Goal: Transaction & Acquisition: Book appointment/travel/reservation

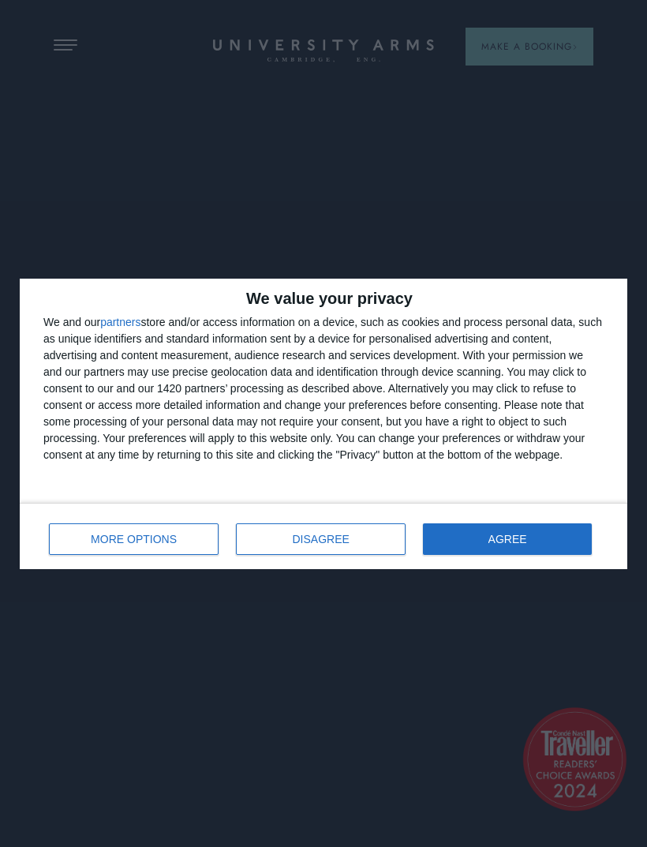
click at [539, 548] on button "AGREE" at bounding box center [507, 539] width 169 height 32
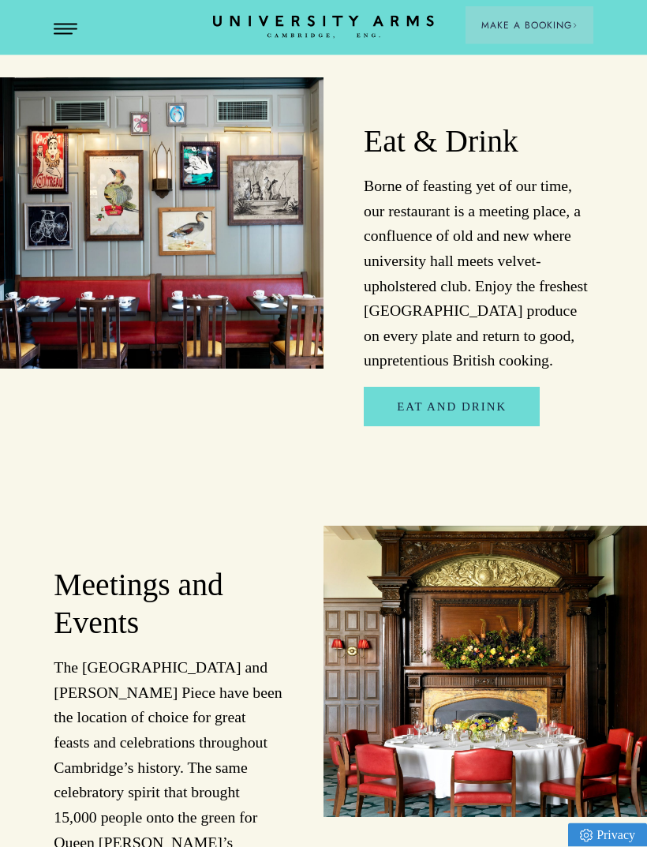
scroll to position [2463, 0]
click at [79, 19] on header "Stay Suites Superior Rooms Classic Rooms Cosy Rooms Dine Restaurant Bar Afterno…" at bounding box center [323, 27] width 647 height 55
click at [61, 31] on button "Open Menu" at bounding box center [66, 30] width 24 height 13
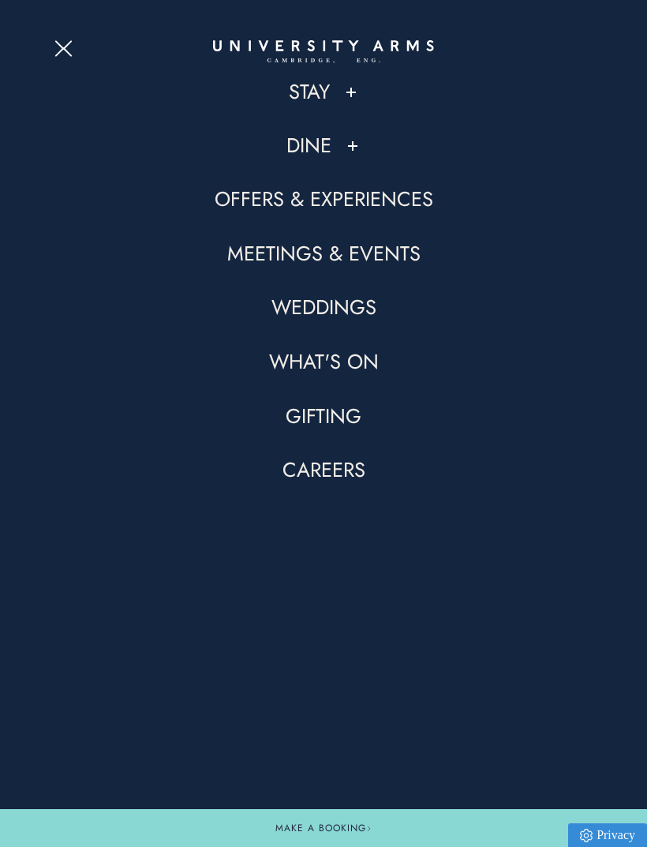
click at [409, 204] on link "Offers & Experiences" at bounding box center [324, 199] width 219 height 27
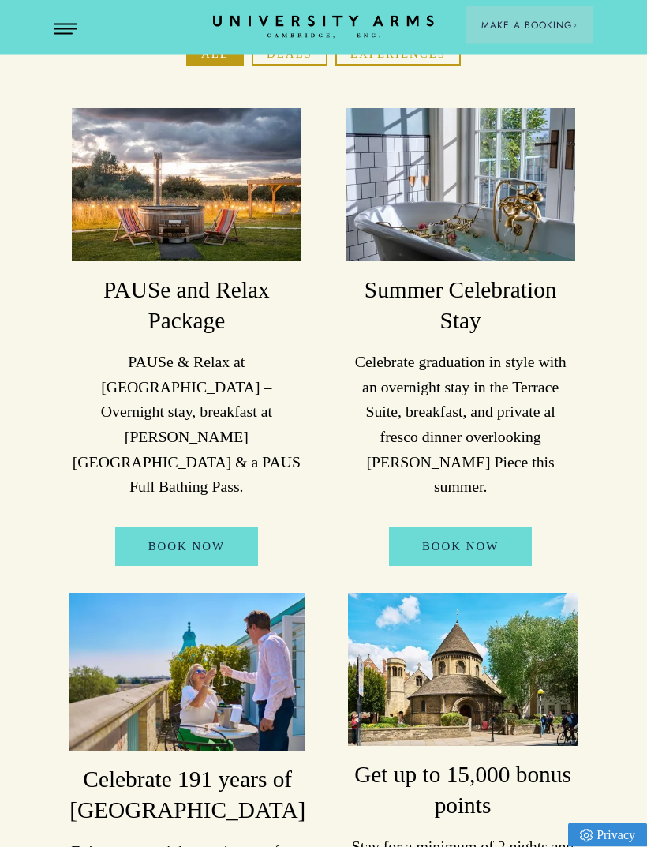
scroll to position [250, 0]
click at [224, 526] on link "BOOK NOW" at bounding box center [186, 545] width 143 height 39
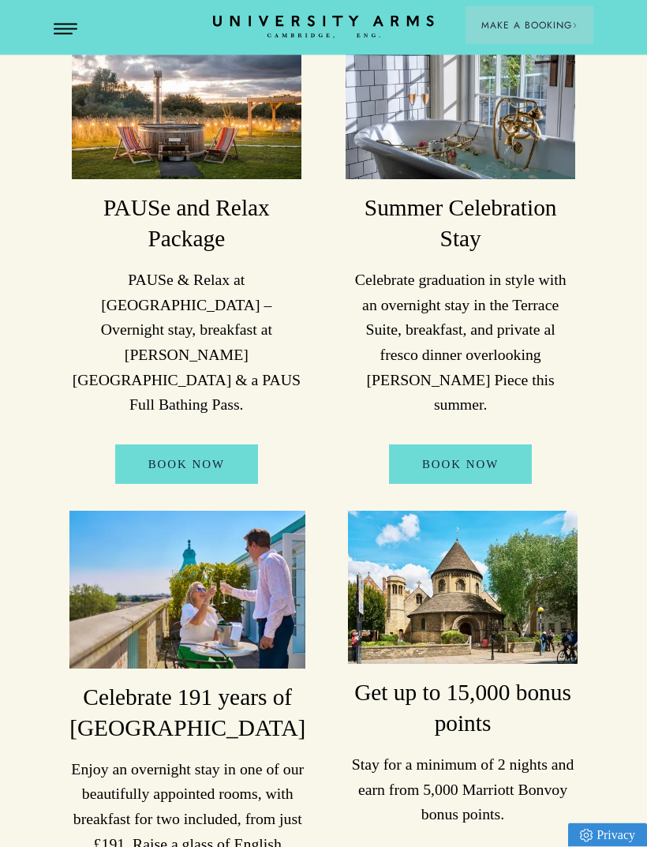
scroll to position [0, 0]
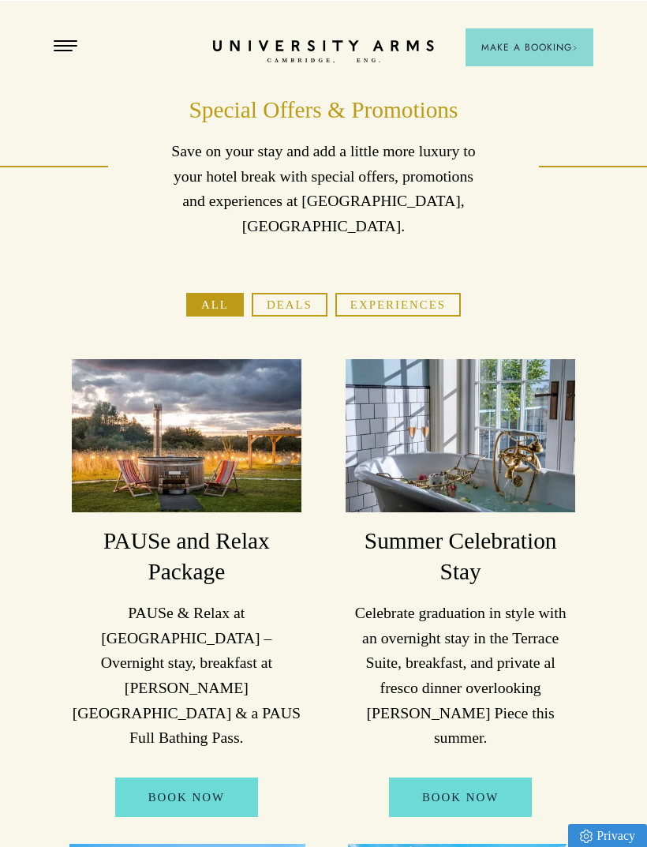
click at [514, 42] on span "Make a Booking" at bounding box center [529, 46] width 96 height 14
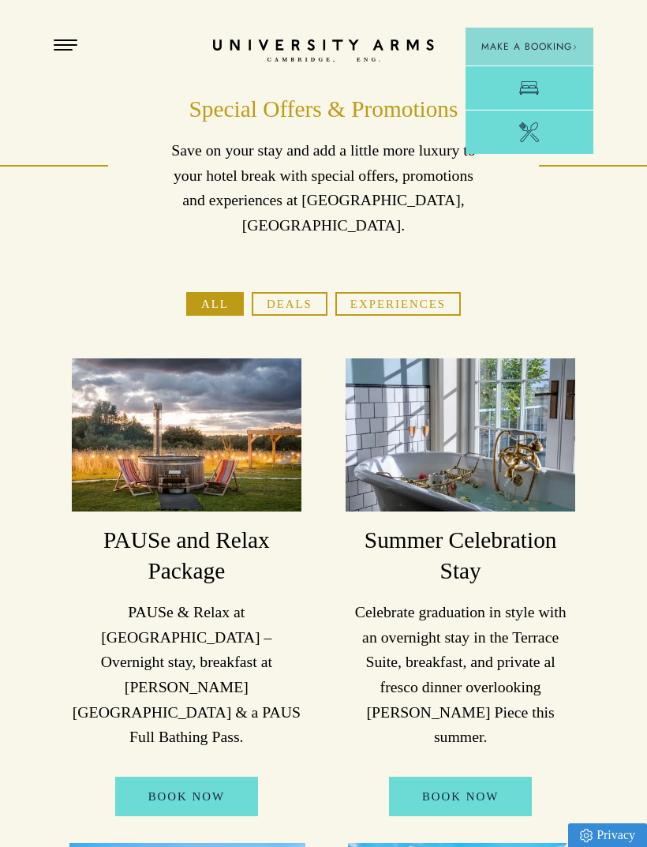
click at [550, 75] on link "Room" at bounding box center [530, 87] width 128 height 44
click at [76, 42] on button "Open Menu" at bounding box center [66, 45] width 24 height 13
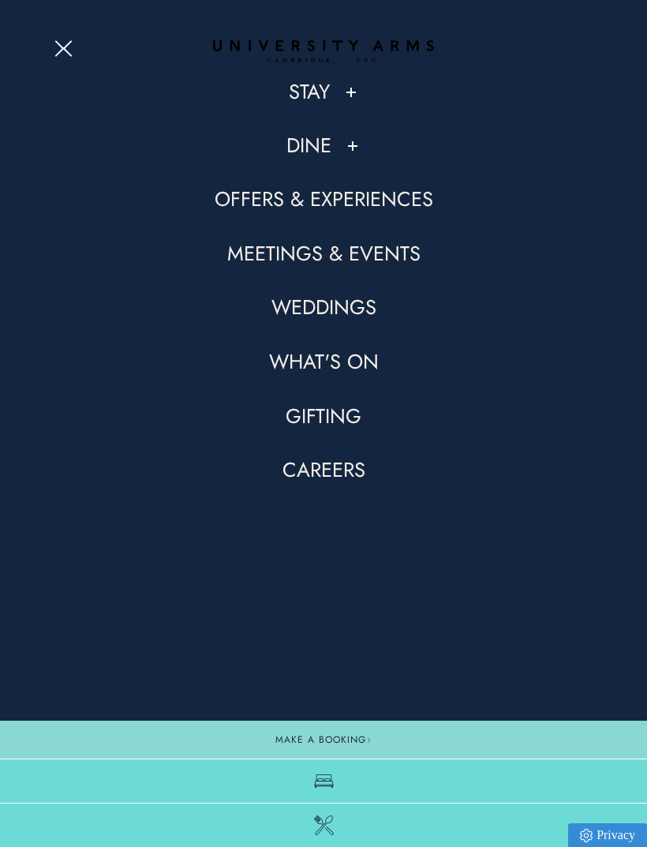
click at [354, 94] on button at bounding box center [351, 92] width 16 height 16
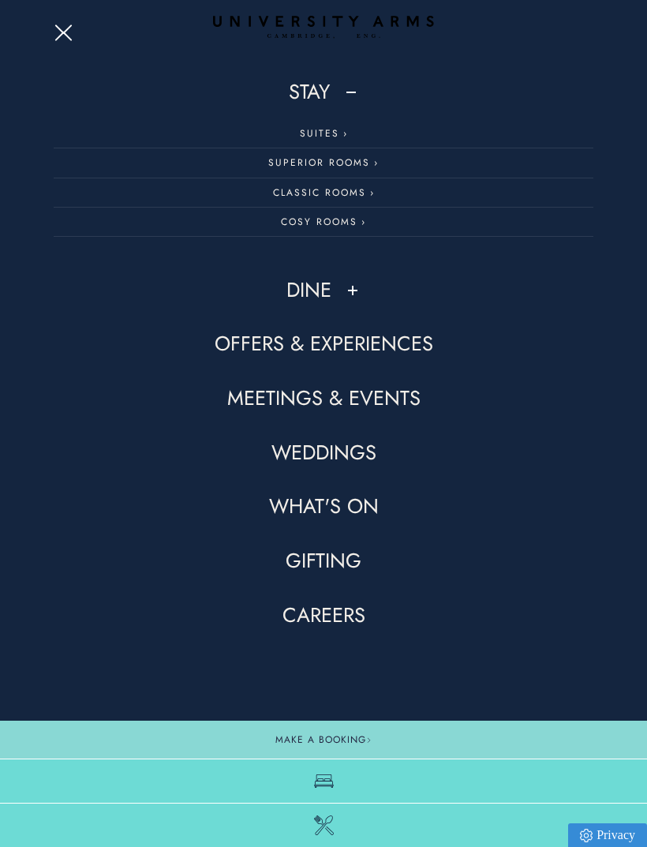
scroll to position [314, 0]
click at [356, 290] on button at bounding box center [353, 290] width 16 height 16
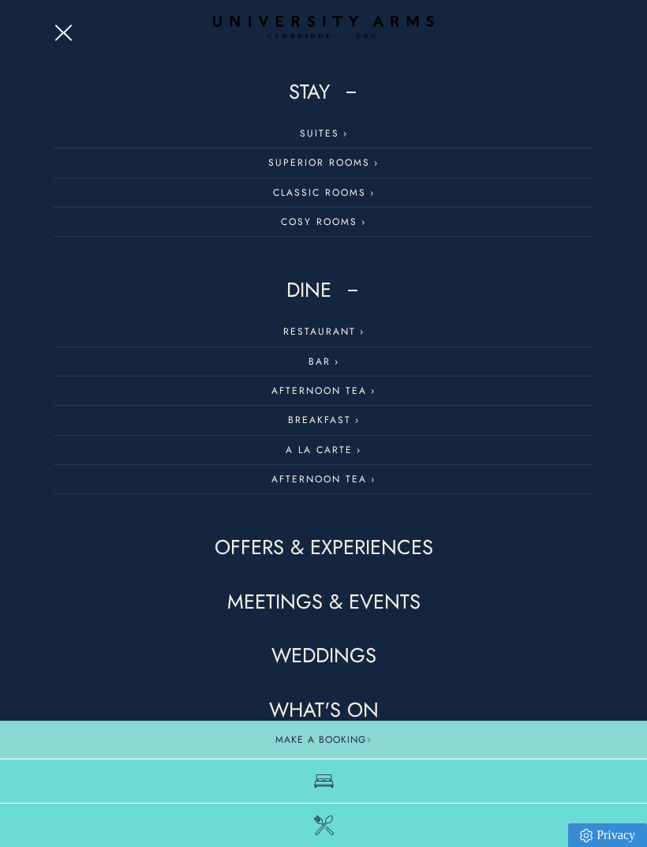
click at [335, 701] on link "What's On" at bounding box center [324, 710] width 110 height 27
